Goal: Information Seeking & Learning: Learn about a topic

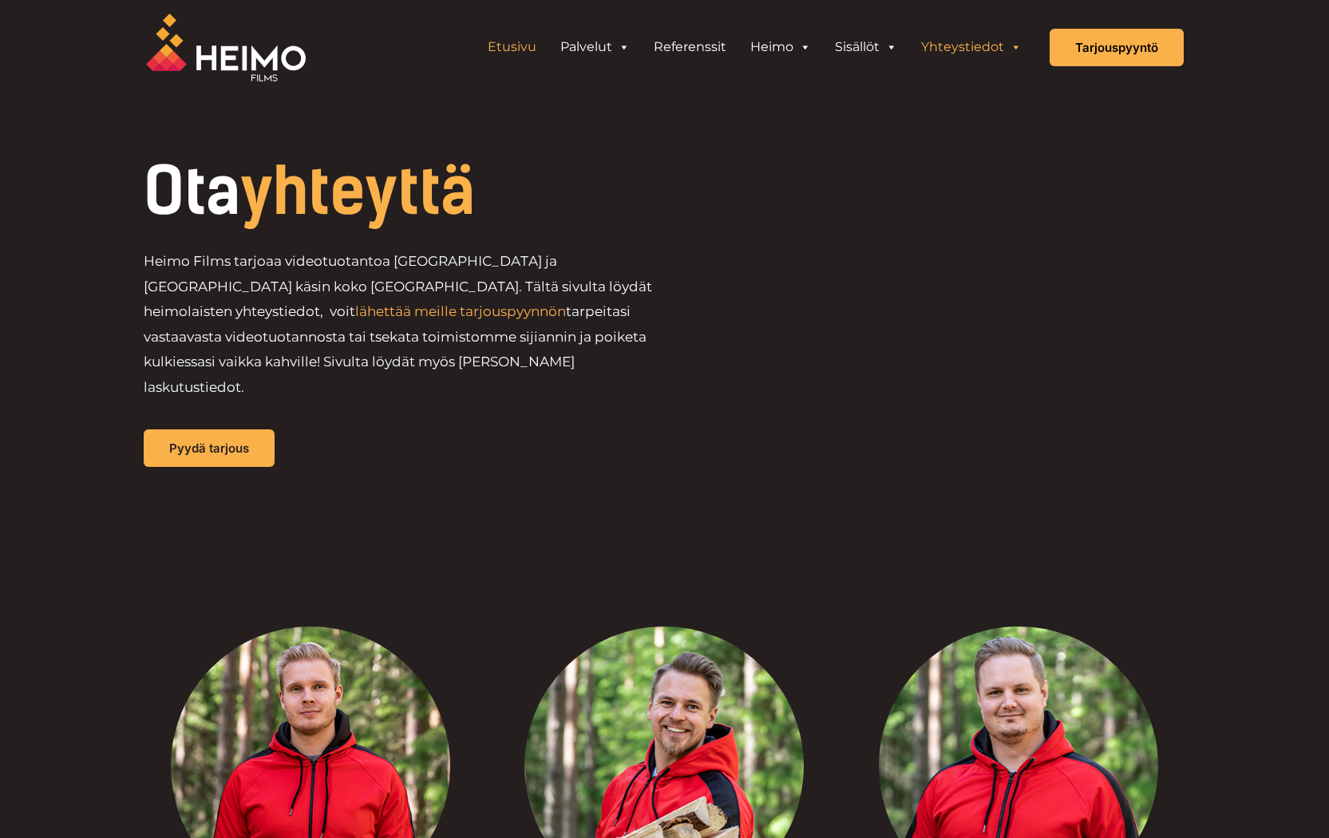
click at [534, 46] on link "Etusivu" at bounding box center [512, 47] width 73 height 32
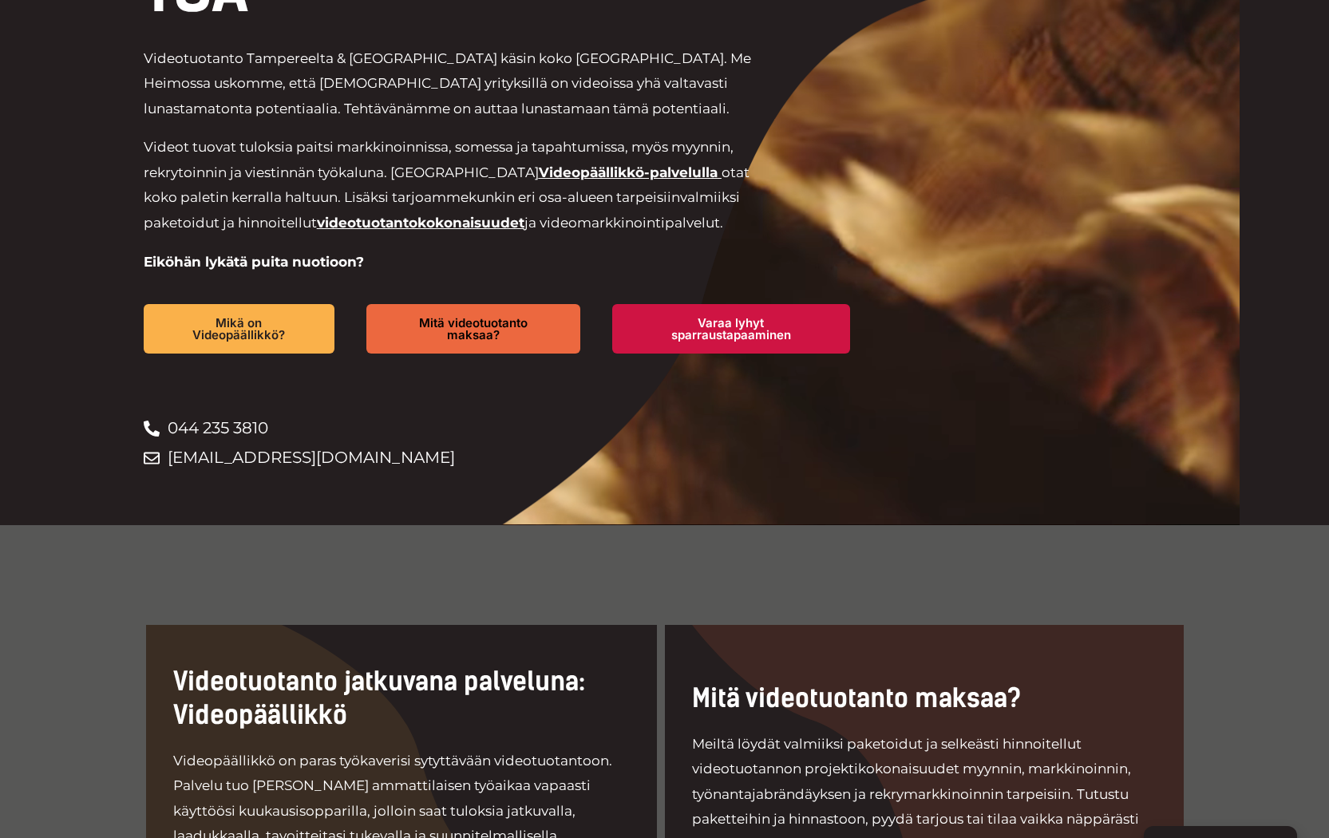
scroll to position [387, 0]
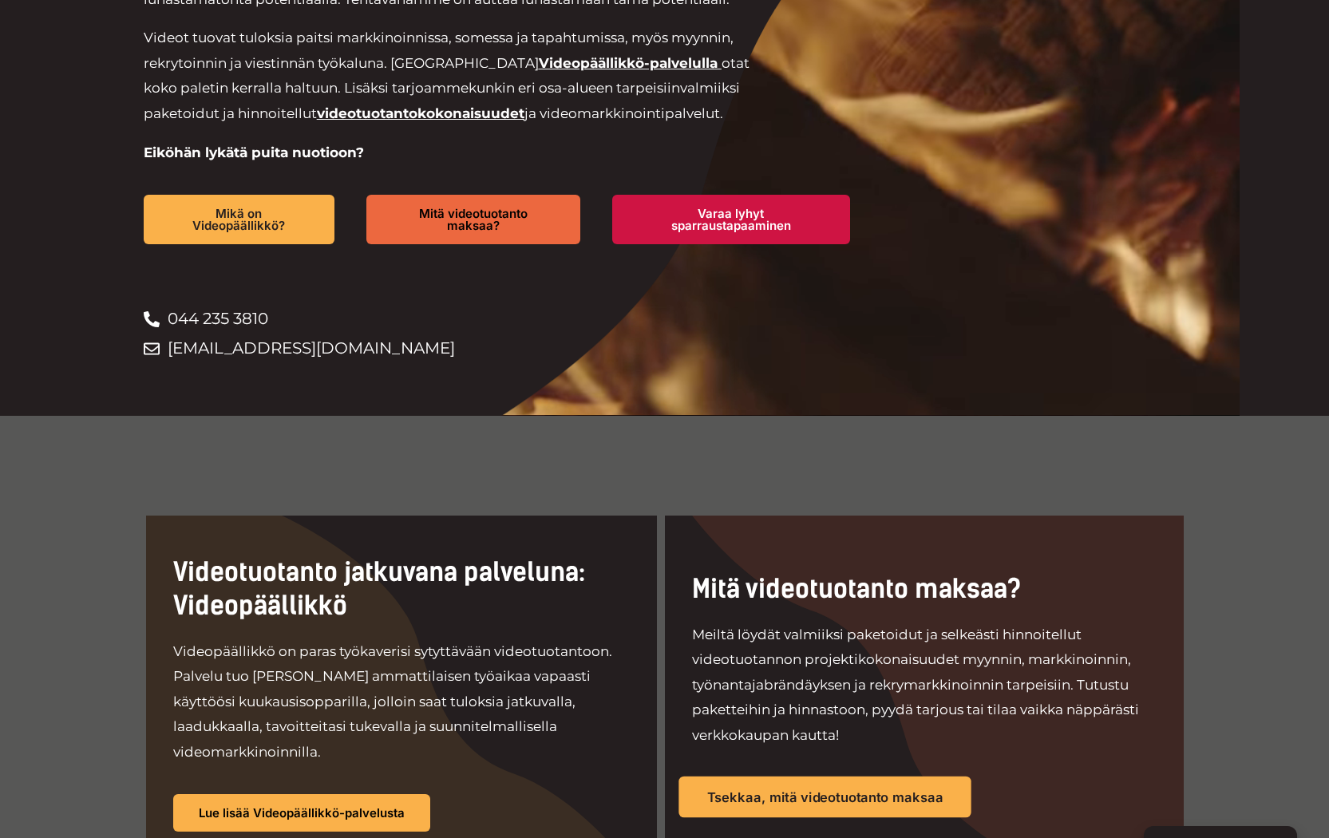
click at [738, 776] on link "Tsekkaa, mitä videotuotanto maksaa" at bounding box center [824, 796] width 292 height 41
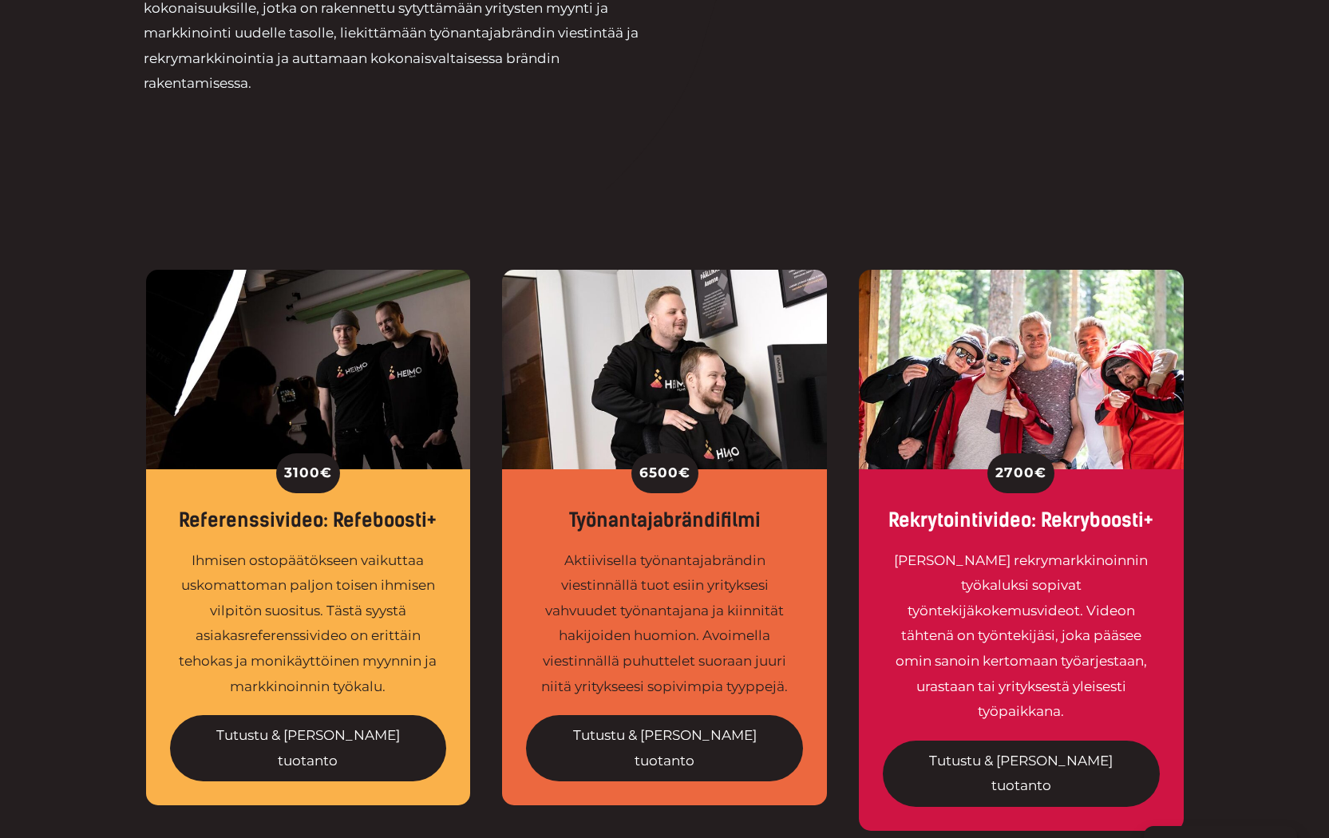
scroll to position [393, 0]
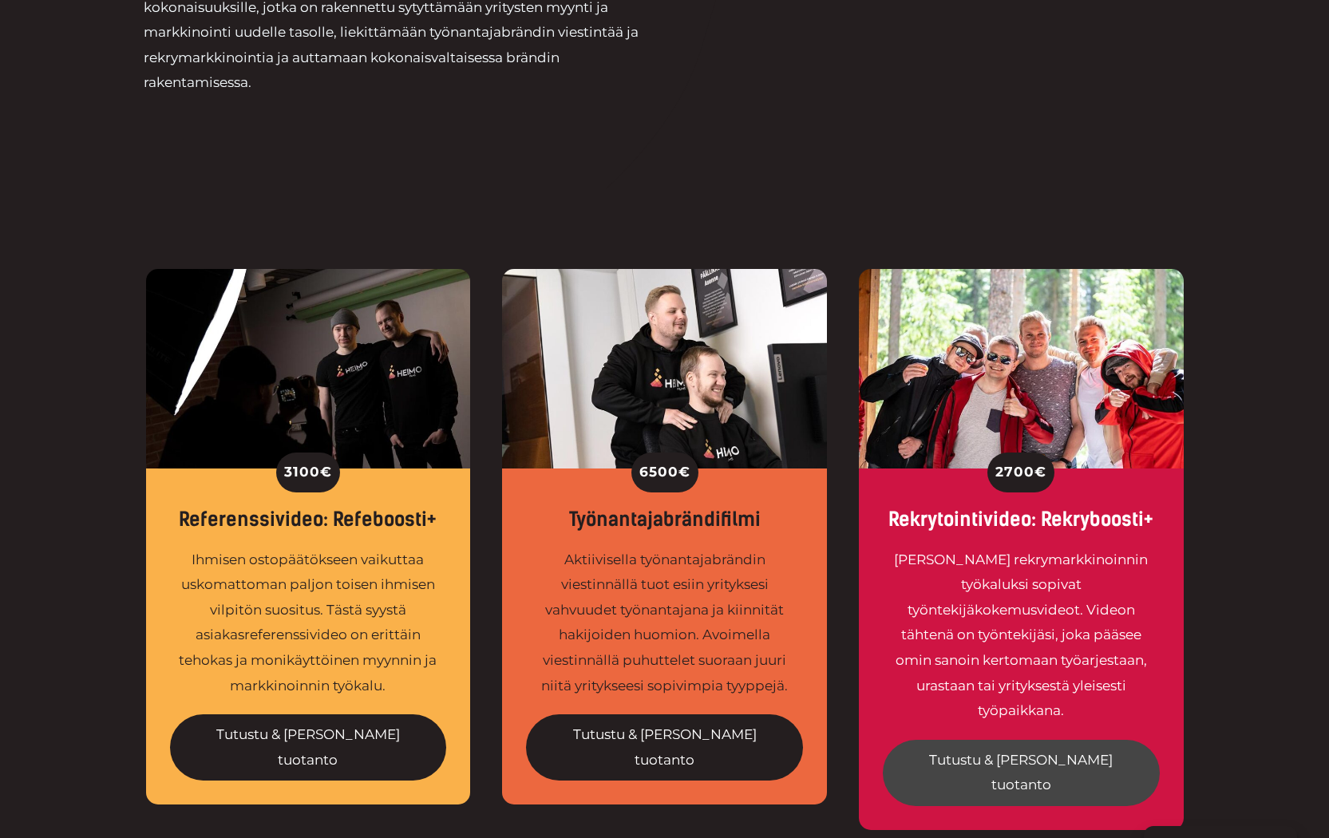
click at [1068, 740] on link "Tutustu & tilaa tuotanto" at bounding box center [1021, 773] width 277 height 66
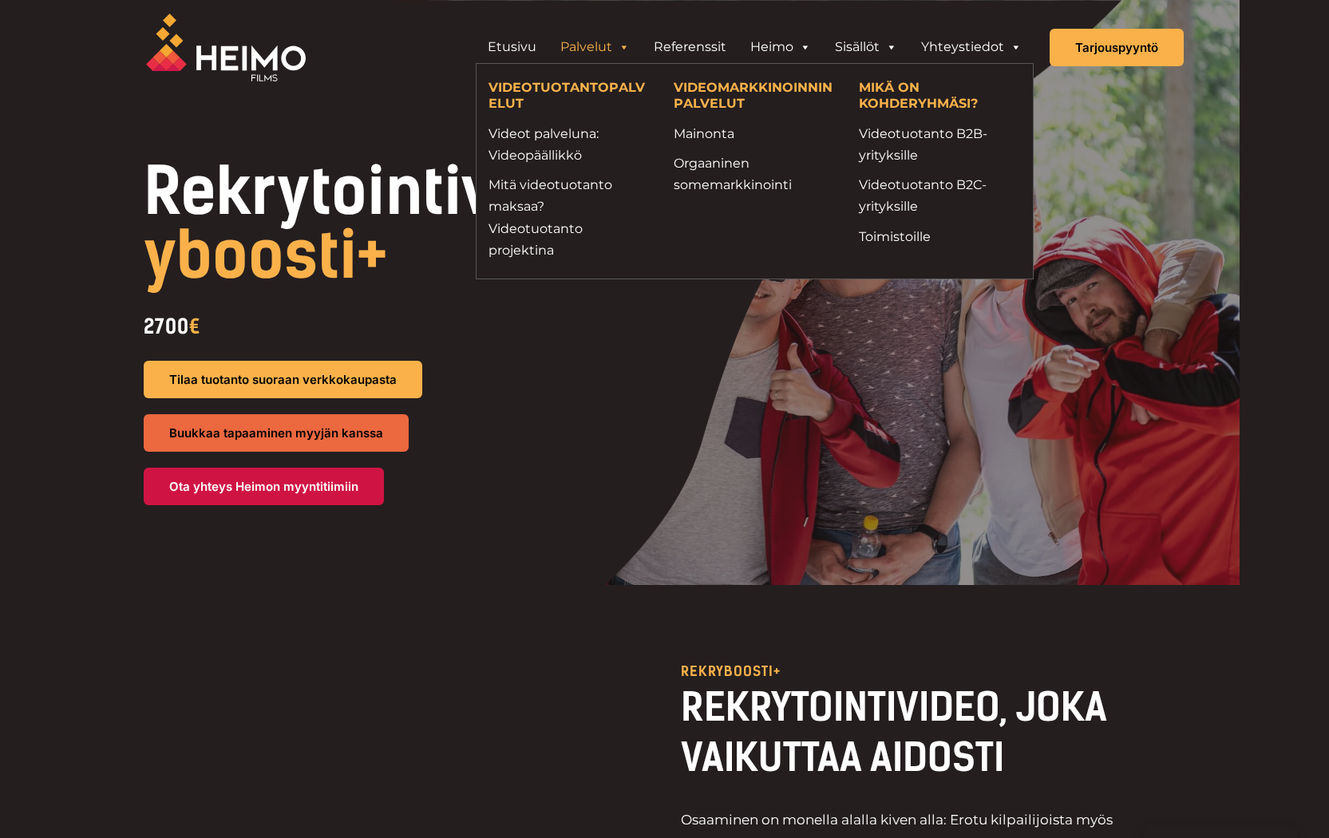
click at [546, 90] on h4 "VIDEOTUOTANTOPALVELUT" at bounding box center [568, 97] width 161 height 34
click at [535, 144] on link "Videot palveluna: Videopäällikkö" at bounding box center [568, 144] width 161 height 43
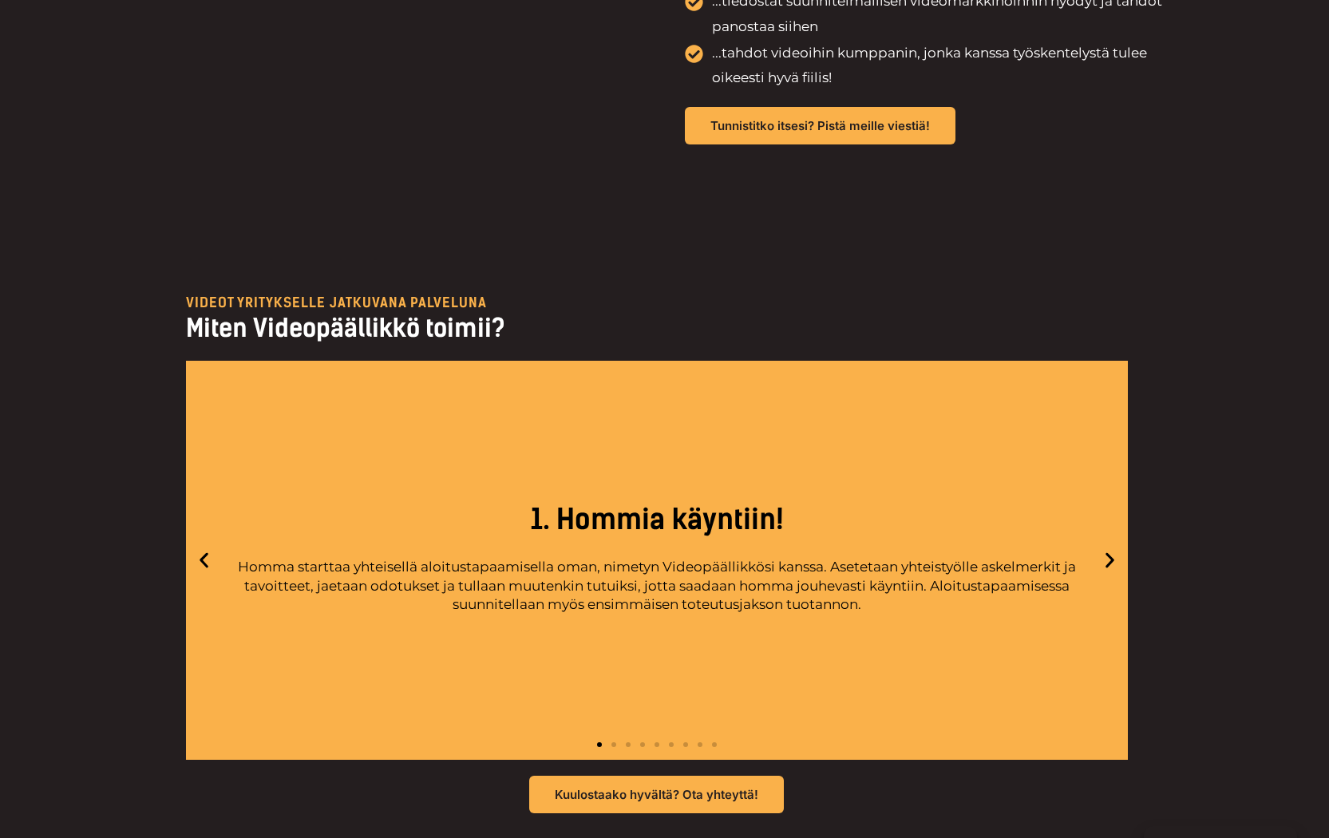
scroll to position [3895, 0]
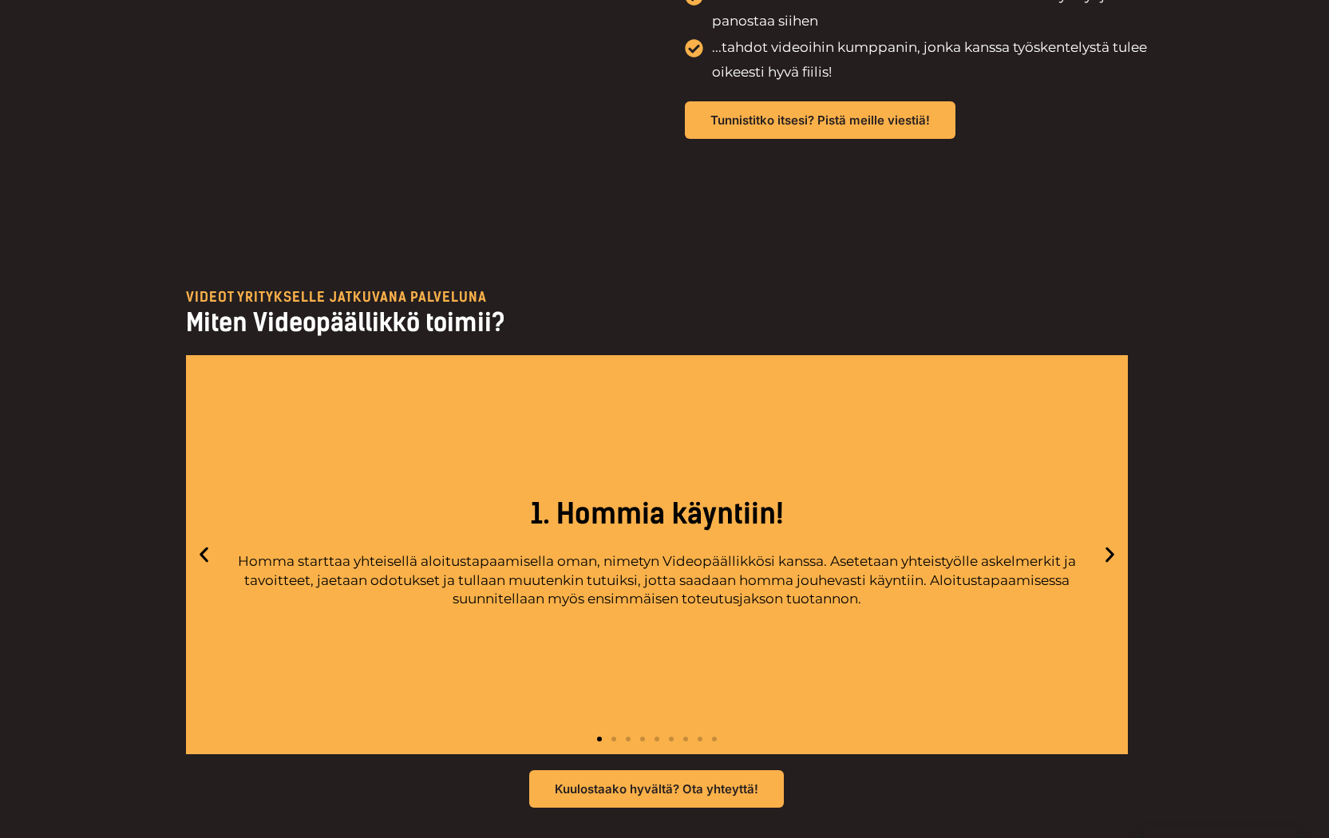
click at [1112, 544] on icon "Next slide" at bounding box center [1110, 554] width 20 height 20
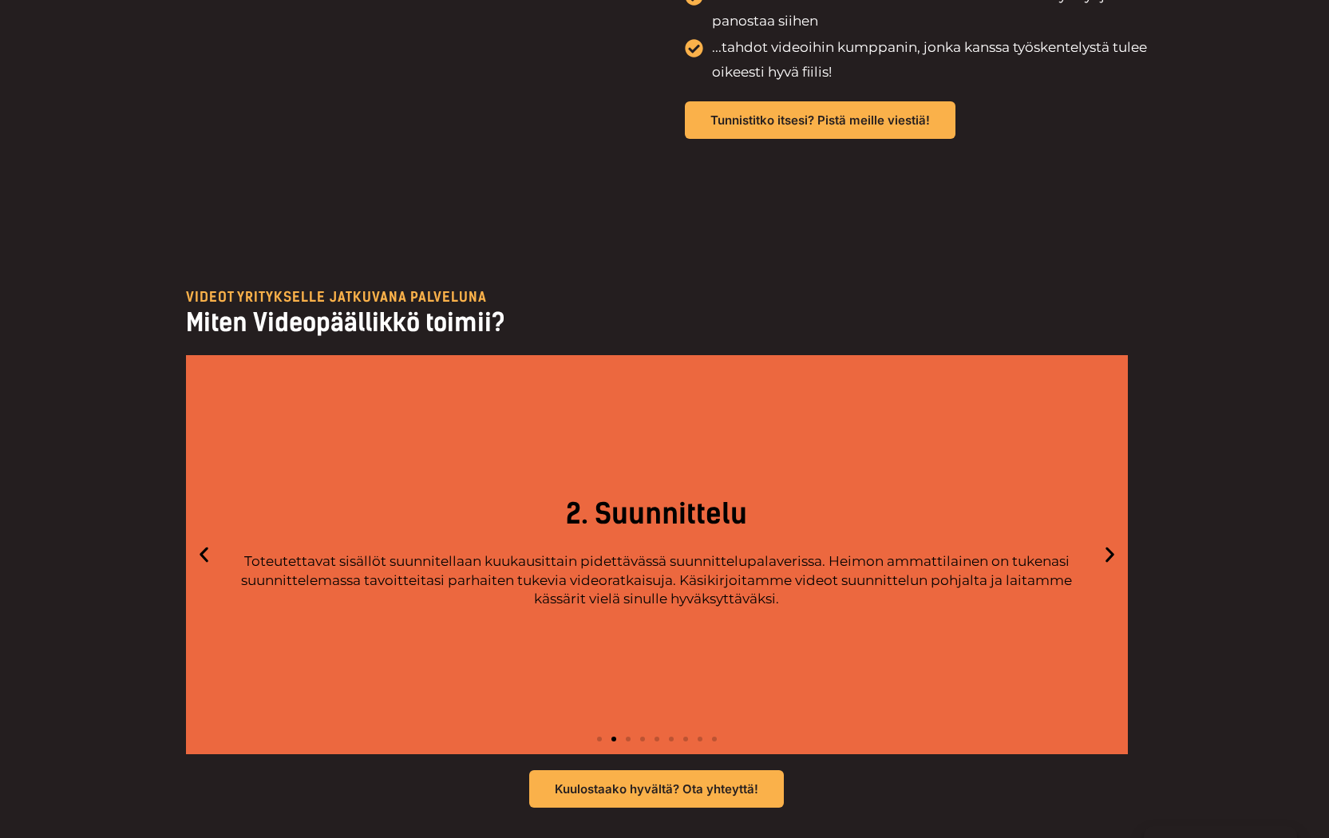
click at [1112, 544] on icon "Next slide" at bounding box center [1110, 554] width 20 height 20
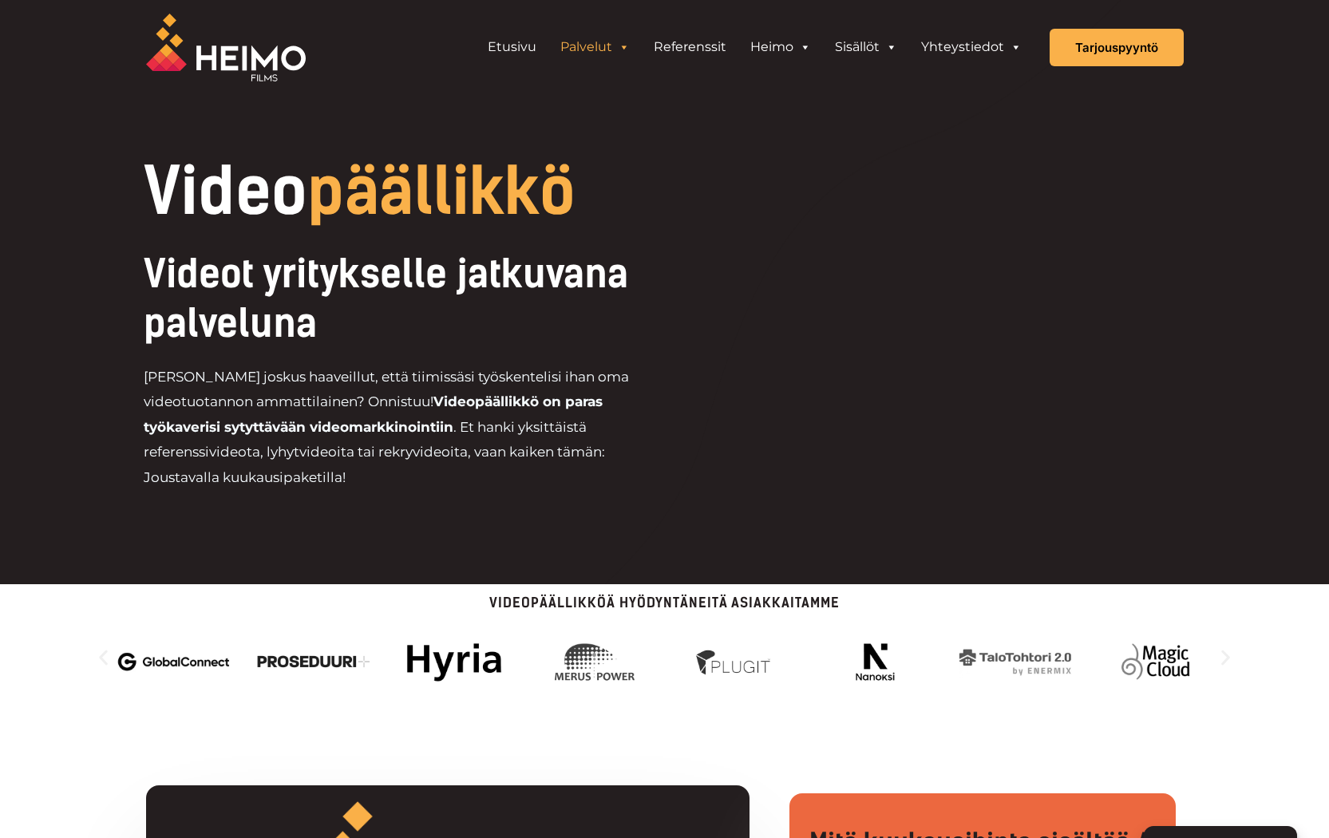
scroll to position [0, 0]
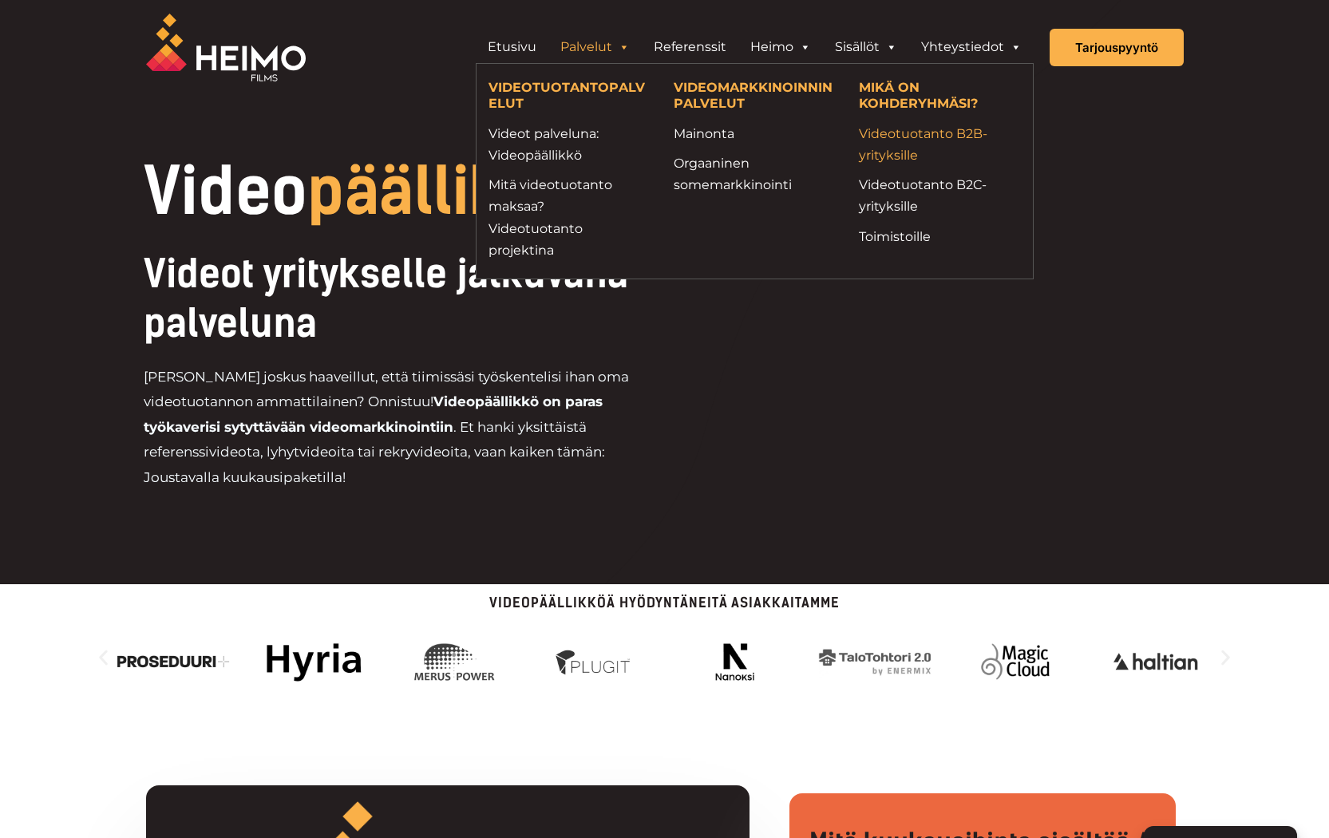
click at [878, 140] on link "Videotuotanto B2B-yrityksille" at bounding box center [939, 144] width 161 height 43
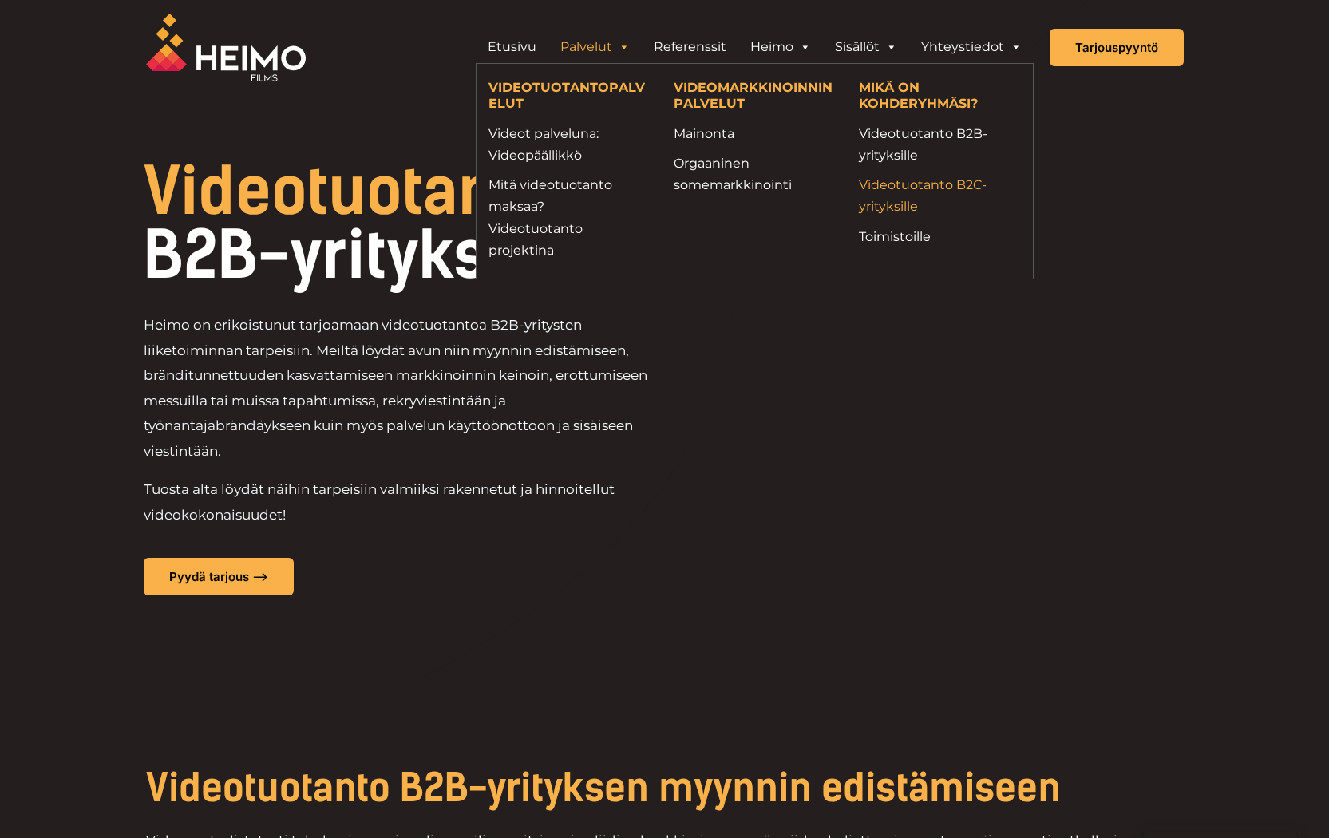
click at [897, 189] on link "Videotuotanto B2C-yrityksille" at bounding box center [939, 195] width 161 height 43
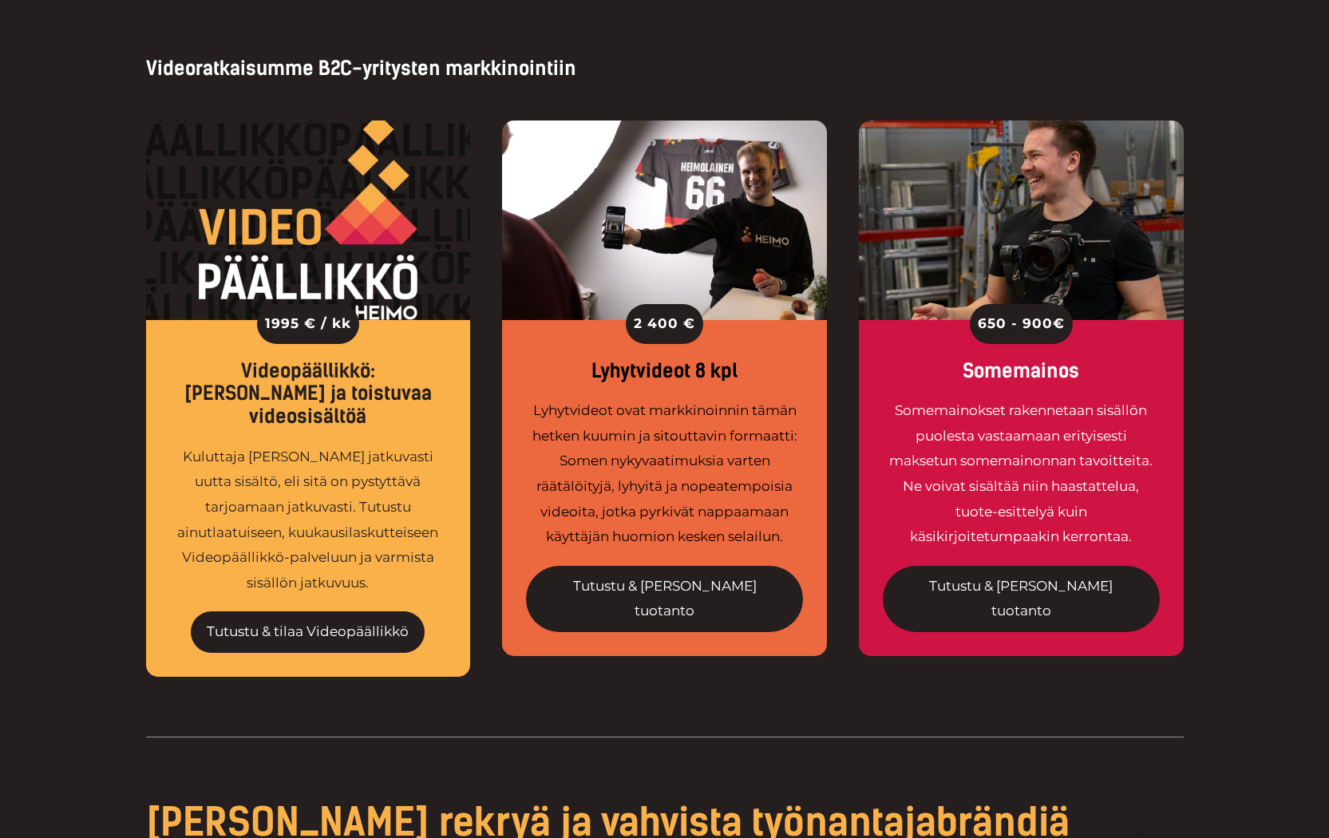
scroll to position [1058, 0]
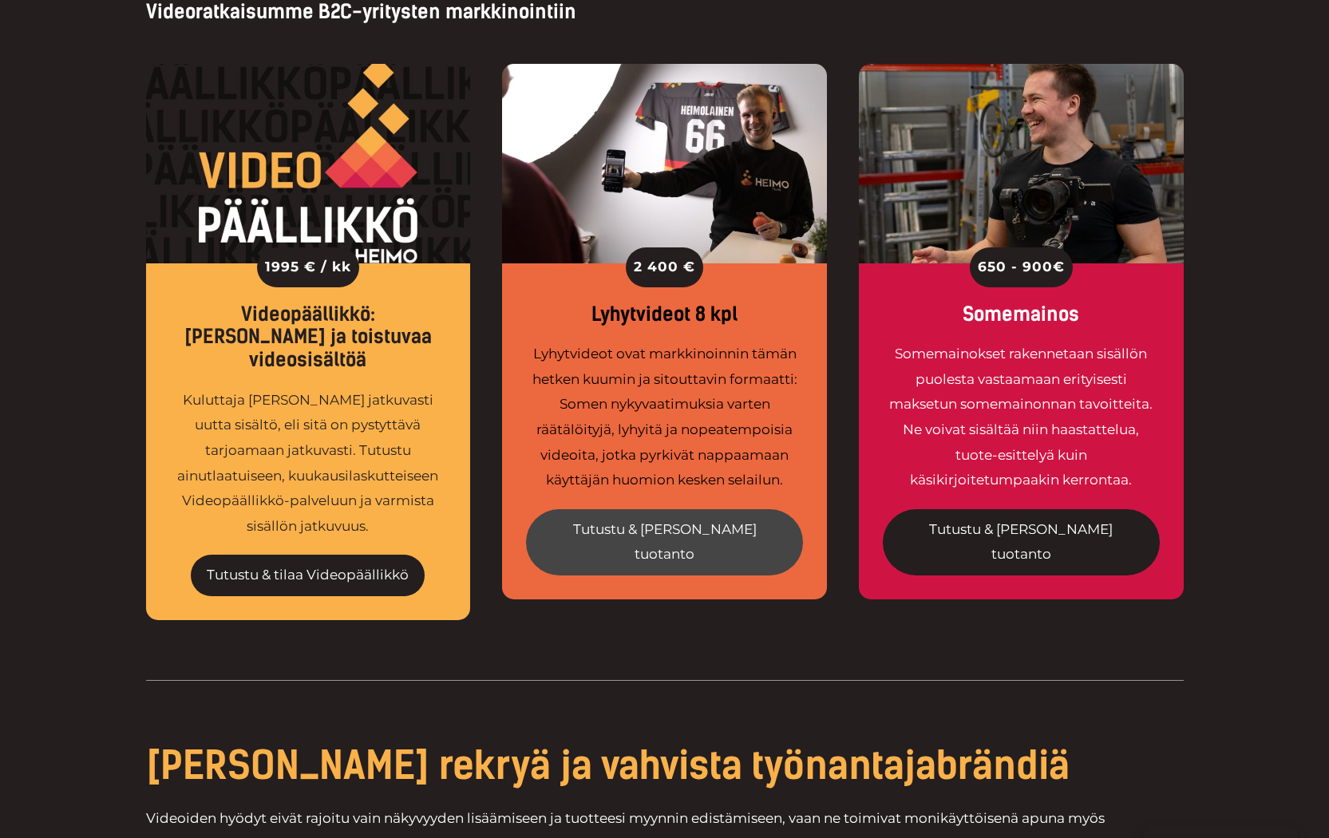
click at [717, 523] on link "Tutustu & [PERSON_NAME] tuotanto" at bounding box center [664, 542] width 277 height 66
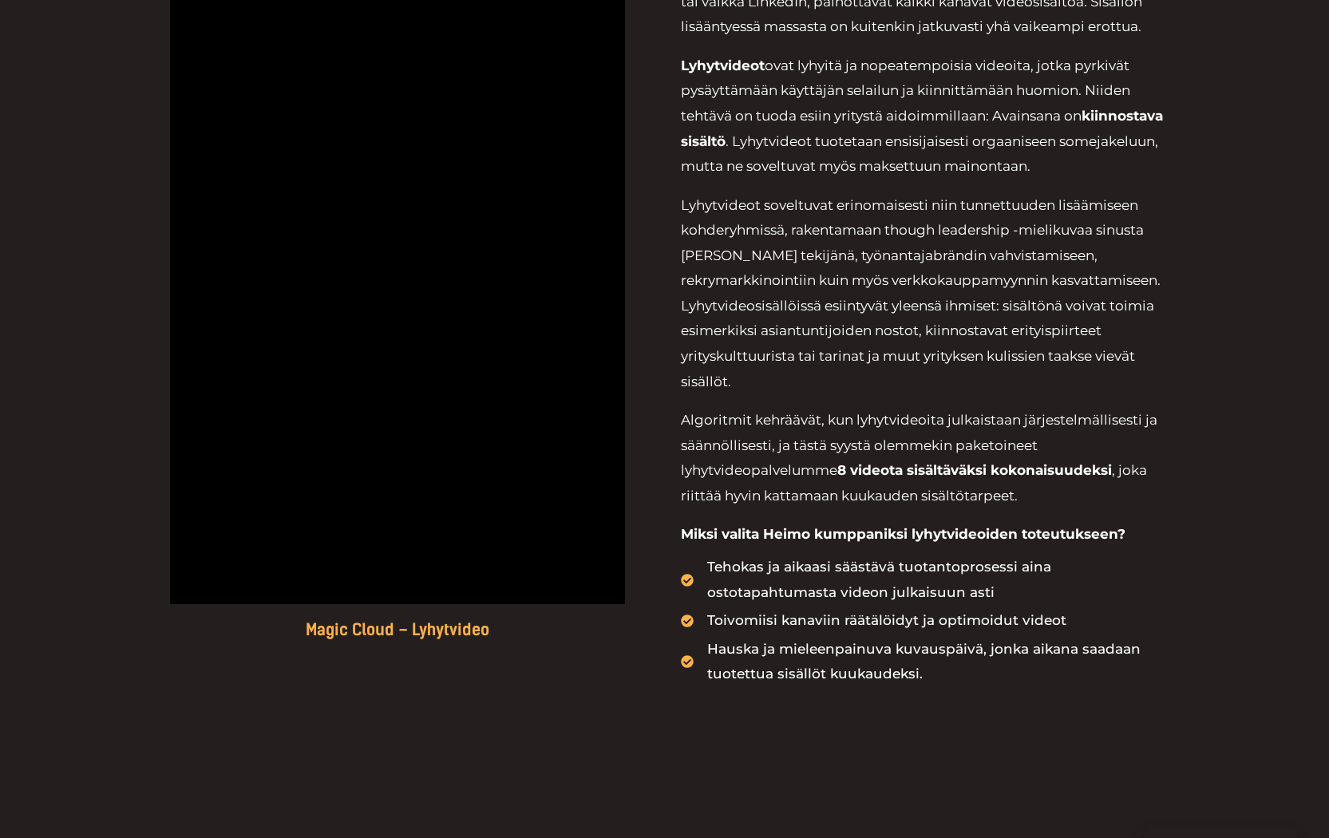
scroll to position [902, 0]
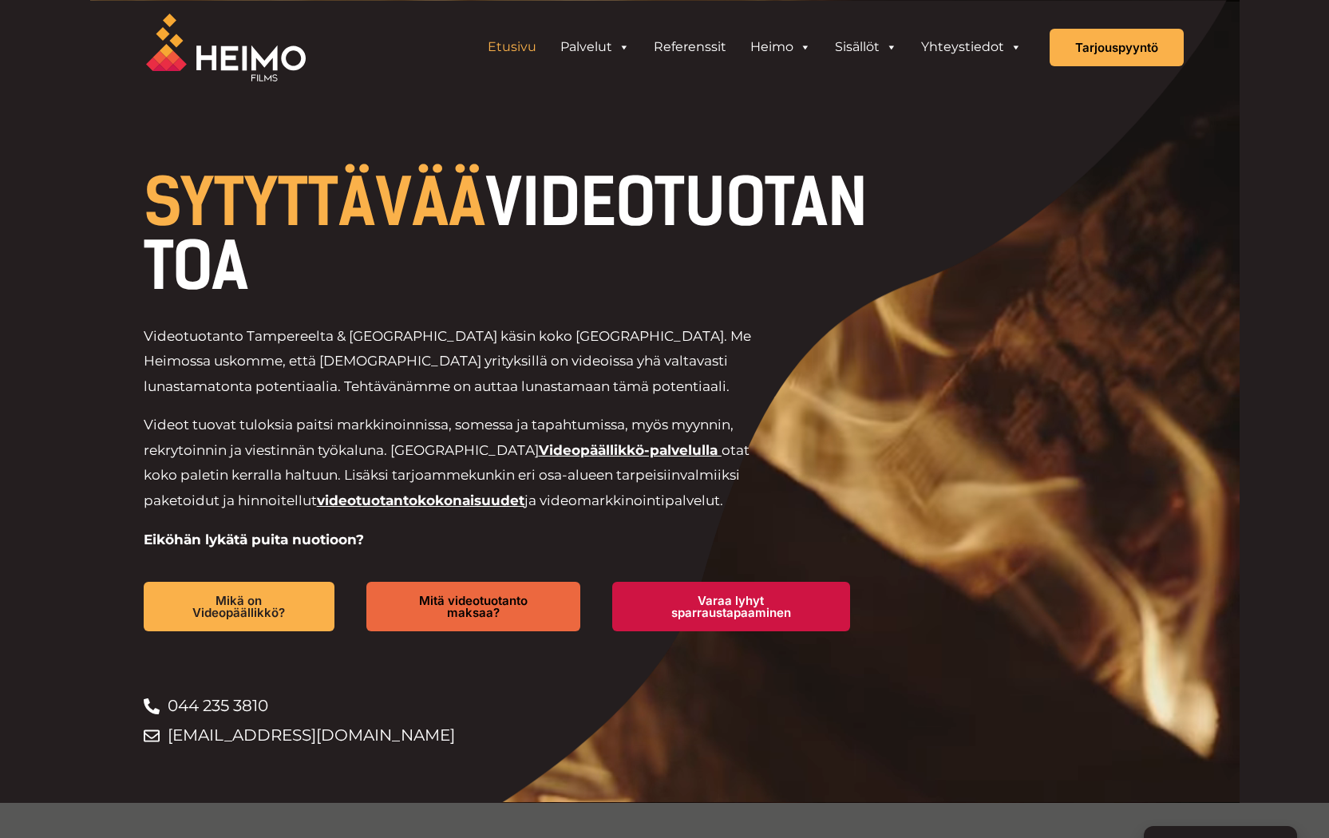
click at [517, 46] on link "Etusivu" at bounding box center [512, 47] width 73 height 32
